Goal: Task Accomplishment & Management: Manage account settings

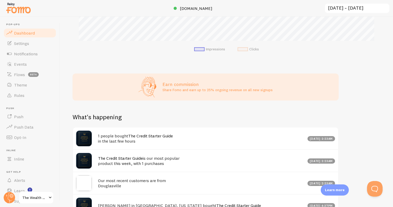
scroll to position [200, 0]
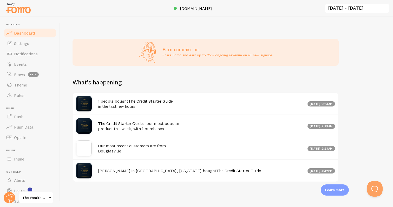
click at [116, 122] on link "The Credit Starter Guide" at bounding box center [120, 123] width 45 height 5
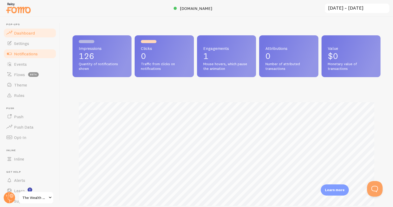
click at [17, 53] on span "Notifications" at bounding box center [26, 53] width 24 height 5
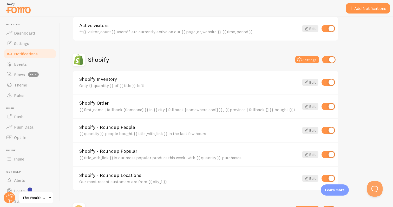
scroll to position [152, 0]
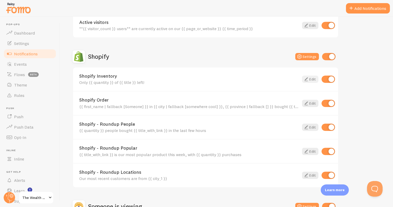
click at [312, 80] on link "Edit" at bounding box center [310, 79] width 16 height 7
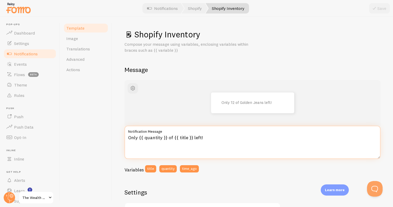
click at [202, 137] on textarea "Only {{ quantity }} of {{ title }} left!" at bounding box center [253, 142] width 256 height 33
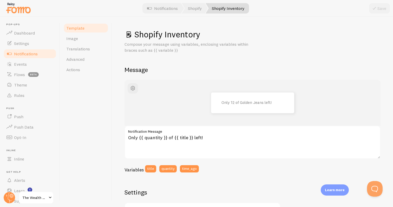
click at [32, 55] on span "Notifications" at bounding box center [26, 53] width 24 height 5
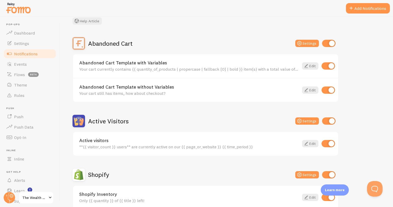
scroll to position [36, 0]
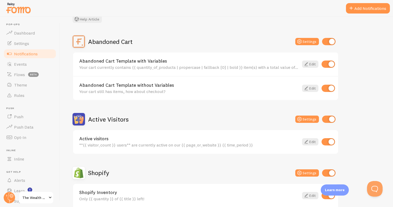
click at [327, 63] on input "checkbox" at bounding box center [329, 64] width 14 height 7
checkbox input "false"
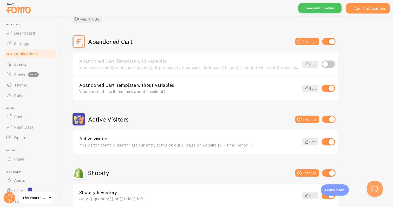
click at [325, 88] on input "checkbox" at bounding box center [329, 88] width 14 height 7
checkbox input "false"
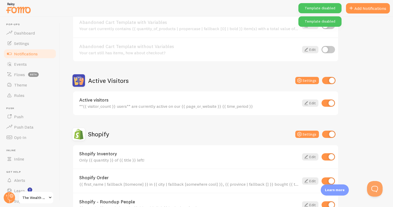
scroll to position [78, 0]
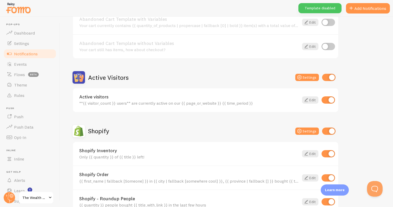
click at [322, 80] on input "checkbox" at bounding box center [329, 77] width 14 height 7
checkbox input "false"
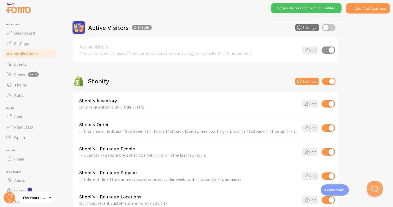
scroll to position [128, 0]
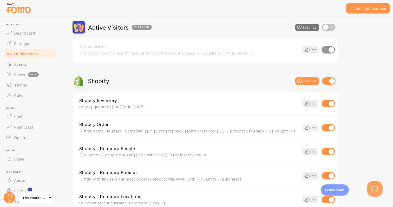
click at [310, 127] on link "Edit" at bounding box center [310, 127] width 16 height 7
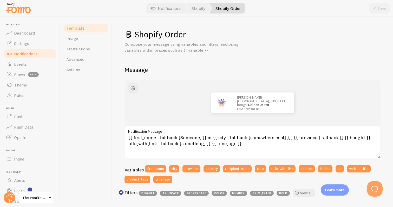
click at [32, 55] on span "Notifications" at bounding box center [26, 53] width 24 height 5
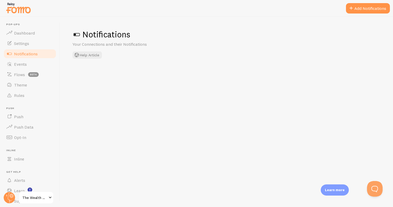
checkbox input "false"
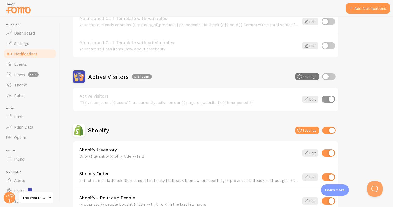
scroll to position [84, 0]
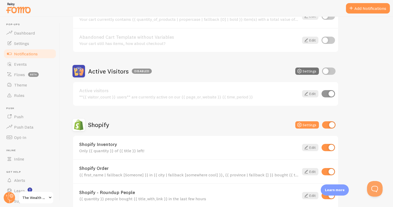
click at [328, 124] on input "checkbox" at bounding box center [329, 124] width 14 height 7
checkbox input "false"
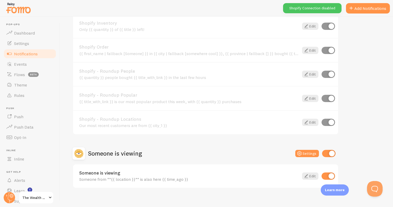
scroll to position [212, 0]
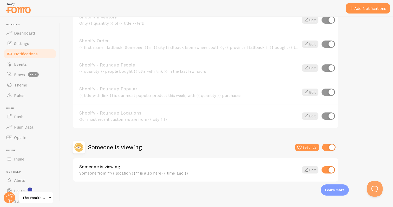
click at [325, 146] on input "checkbox" at bounding box center [329, 147] width 14 height 7
checkbox input "false"
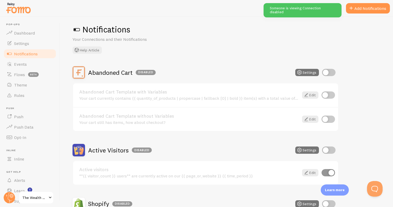
scroll to position [0, 0]
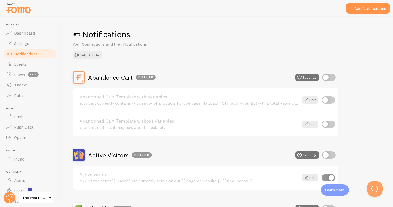
click at [275, 56] on div "Notifications Your Connections and their Notifications Help Article" at bounding box center [227, 44] width 308 height 30
click at [24, 43] on span "Settings" at bounding box center [21, 43] width 15 height 5
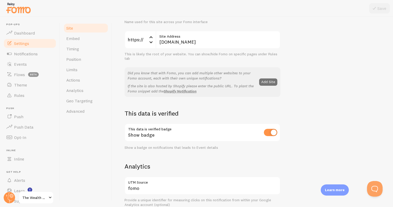
scroll to position [62, 0]
click at [266, 133] on input "checkbox" at bounding box center [271, 132] width 14 height 7
checkbox input "false"
click at [377, 8] on icon at bounding box center [374, 8] width 6 height 6
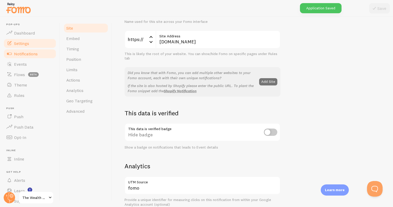
click at [30, 53] on span "Notifications" at bounding box center [26, 53] width 24 height 5
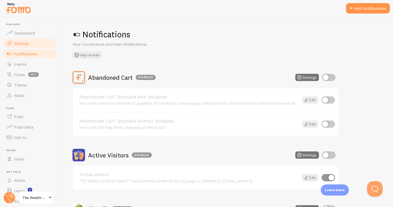
click at [33, 43] on link "Settings" at bounding box center [30, 43] width 54 height 10
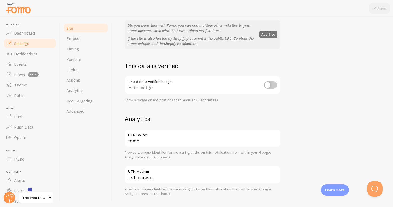
scroll to position [113, 0]
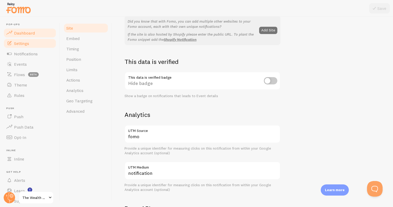
click at [23, 31] on span "Dashboard" at bounding box center [24, 32] width 21 height 5
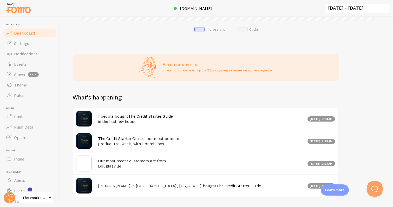
scroll to position [200, 0]
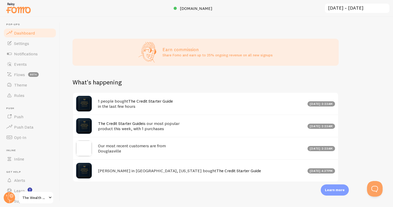
click at [122, 105] on h4 "1 people bought The Credit Starter Guide in the last few hours" at bounding box center [201, 104] width 206 height 11
click at [121, 99] on h4 "1 people bought The Credit Starter Guide in the last few hours" at bounding box center [201, 104] width 206 height 11
click at [108, 131] on div "The Credit Starter Guide is our most popular product this week, with 1 purchase…" at bounding box center [205, 126] width 265 height 22
click at [29, 83] on link "Theme" at bounding box center [30, 85] width 54 height 10
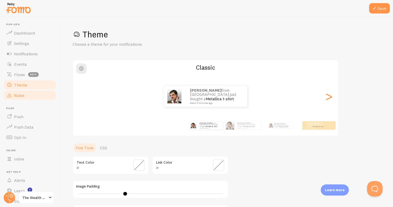
click at [26, 96] on link "Rules" at bounding box center [30, 95] width 54 height 10
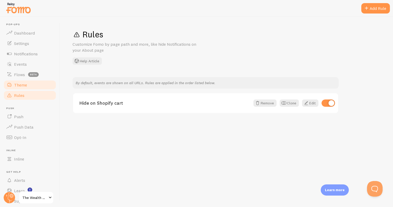
click at [29, 86] on link "Theme" at bounding box center [30, 85] width 54 height 10
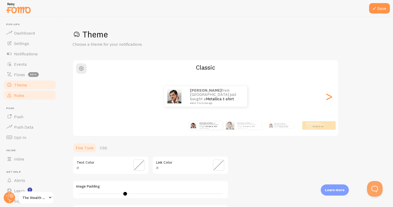
click at [29, 90] on link "Rules" at bounding box center [30, 95] width 54 height 10
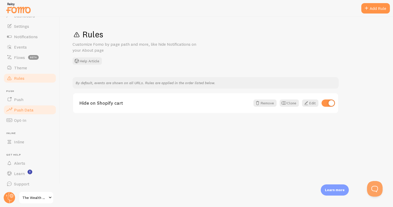
scroll to position [18, 0]
click at [326, 104] on input "checkbox" at bounding box center [329, 103] width 14 height 7
checkbox input "false"
